Goal: Task Accomplishment & Management: Use online tool/utility

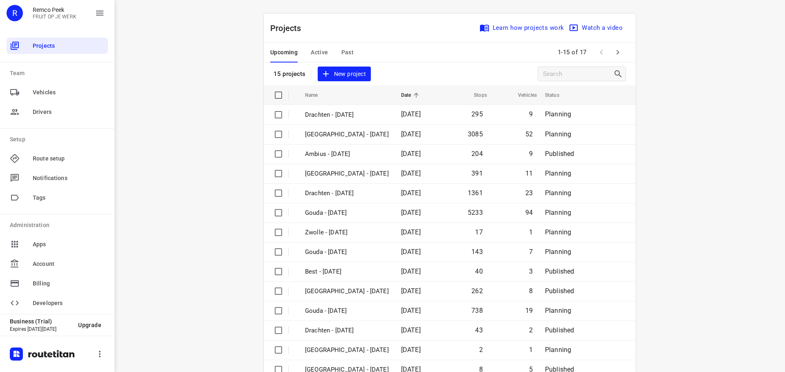
click at [320, 51] on span "Active" at bounding box center [319, 52] width 17 height 10
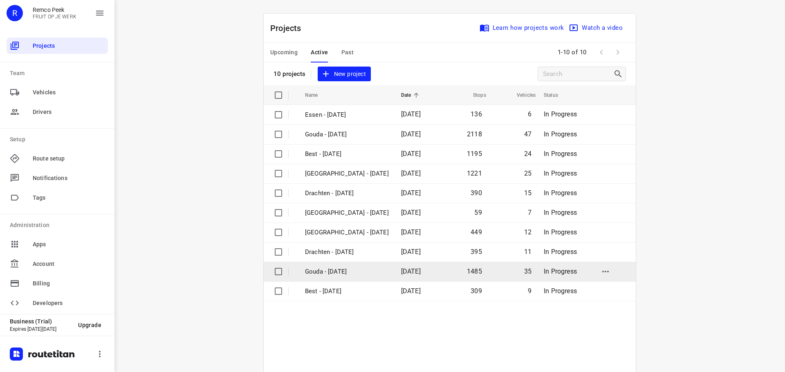
click at [340, 268] on p "Gouda - [DATE]" at bounding box center [347, 271] width 84 height 9
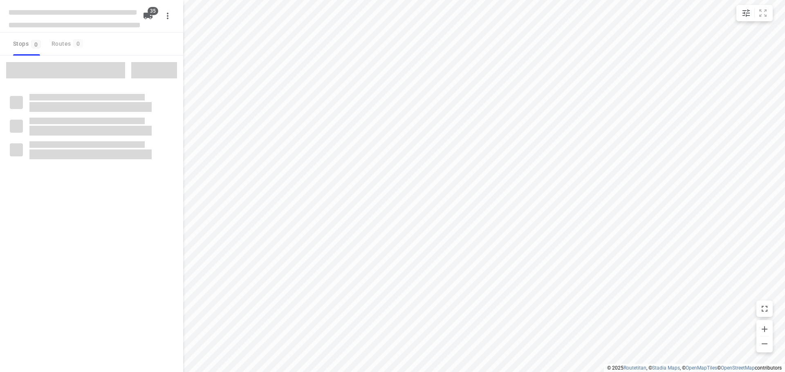
checkbox input "true"
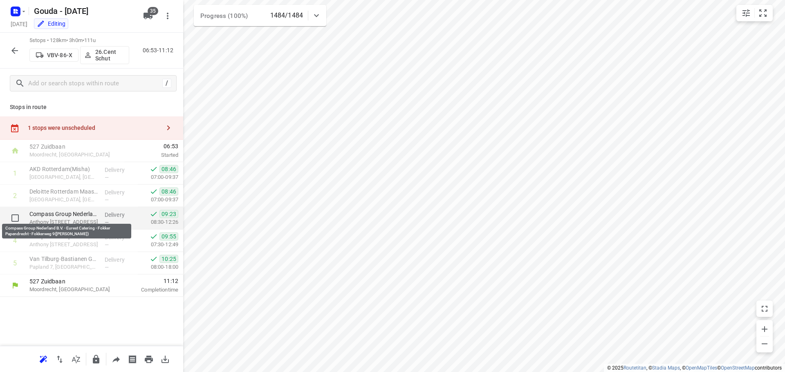
click at [74, 216] on p "Compass Group Nederland B.V. - Eurest Catering - Fokker Papendrecht - Fokkerweg…" at bounding box center [63, 214] width 69 height 8
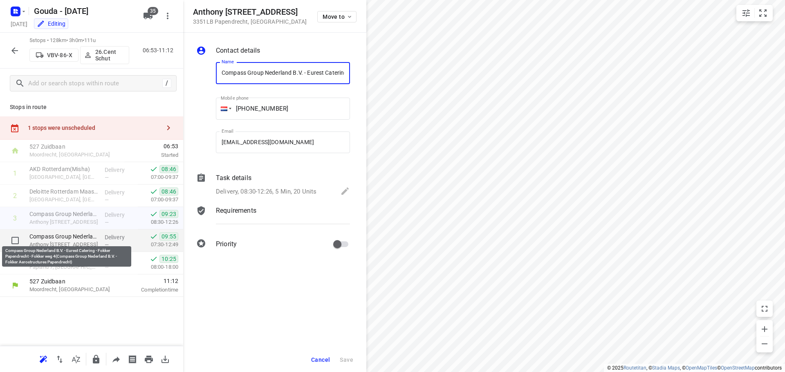
click at [84, 237] on p "Compass Group Nederland B.V. - Eurest Catering - Fokker Papendrecht - Fokker we…" at bounding box center [63, 237] width 69 height 8
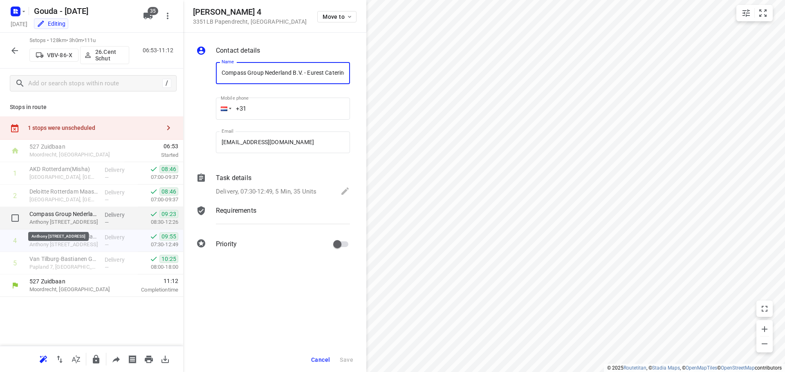
click at [85, 220] on p "Anthony [STREET_ADDRESS]" at bounding box center [63, 222] width 69 height 8
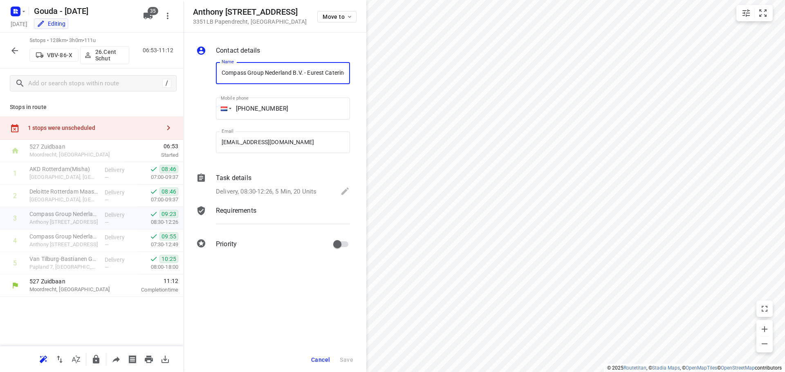
click at [261, 192] on p "Delivery, 08:30-12:26, 5 Min, 20 Units" at bounding box center [266, 191] width 101 height 9
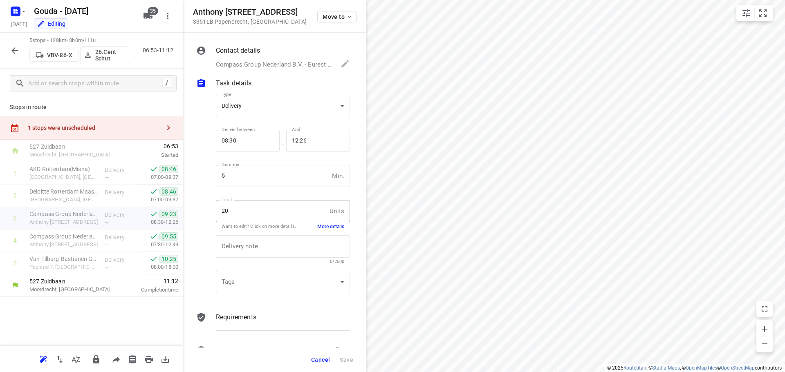
click at [322, 226] on button "More details" at bounding box center [330, 227] width 27 height 7
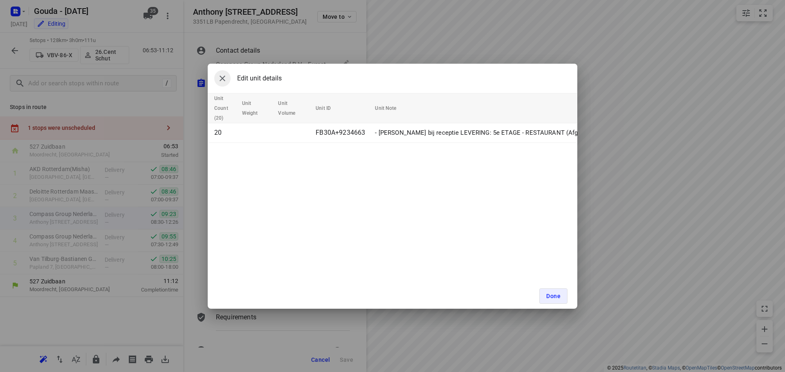
click at [220, 81] on icon "button" at bounding box center [222, 79] width 6 height 6
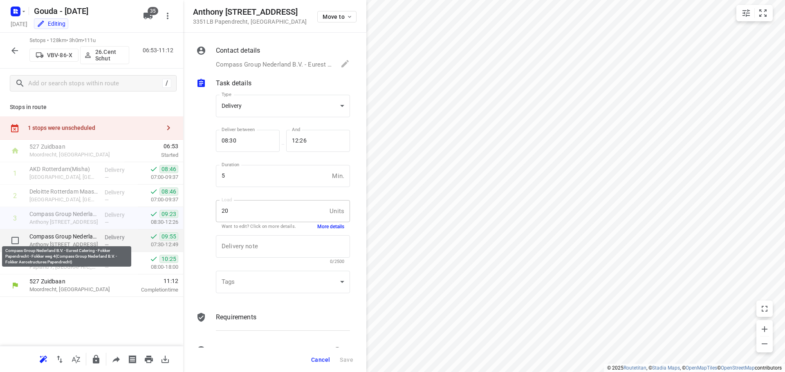
click at [54, 238] on p "Compass Group Nederland B.V. - Eurest Catering - Fokker Papendrecht - Fokker we…" at bounding box center [63, 237] width 69 height 8
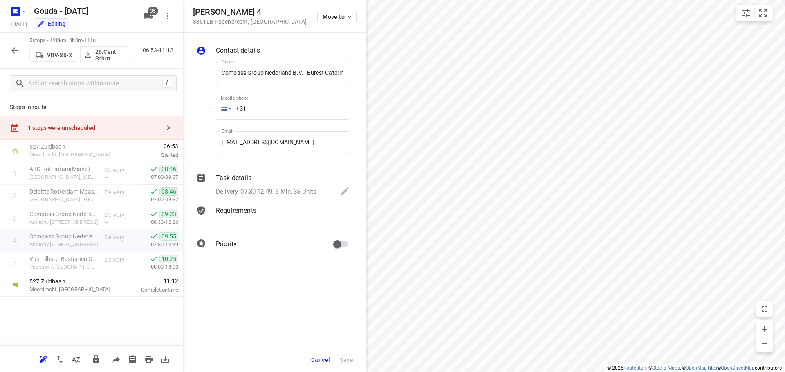
click at [307, 191] on p "Delivery, 07:30-12:49, 5 Min, 35 Units" at bounding box center [266, 191] width 101 height 9
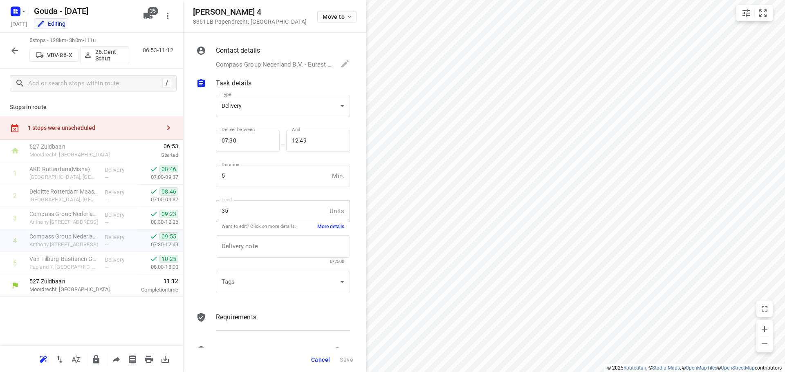
click at [331, 227] on button "More details" at bounding box center [330, 227] width 27 height 7
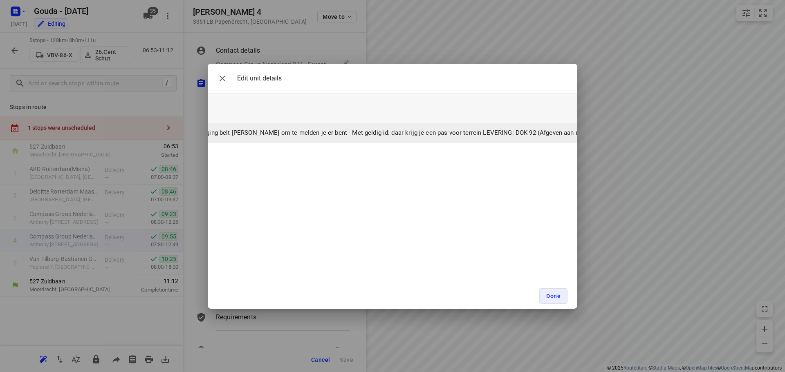
scroll to position [0, 428]
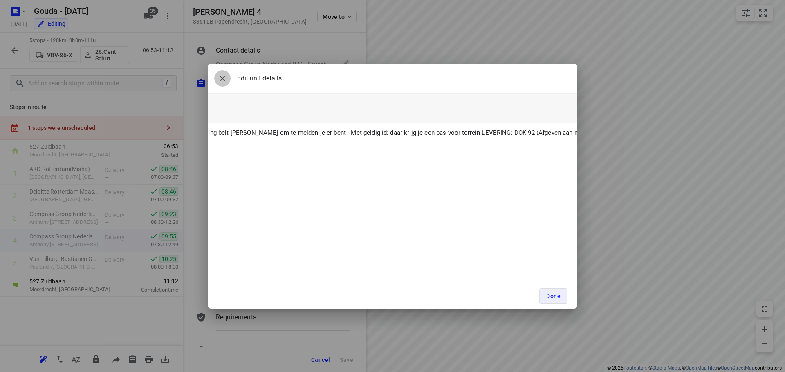
click at [227, 80] on button "button" at bounding box center [222, 78] width 16 height 16
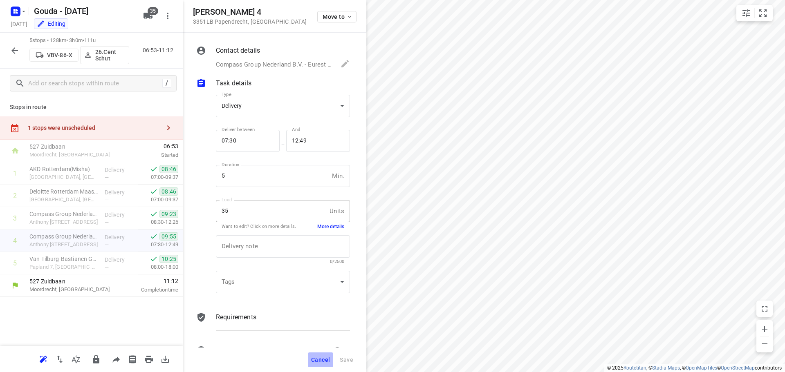
click at [324, 357] on span "Cancel" at bounding box center [320, 360] width 19 height 7
